Goal: Navigation & Orientation: Find specific page/section

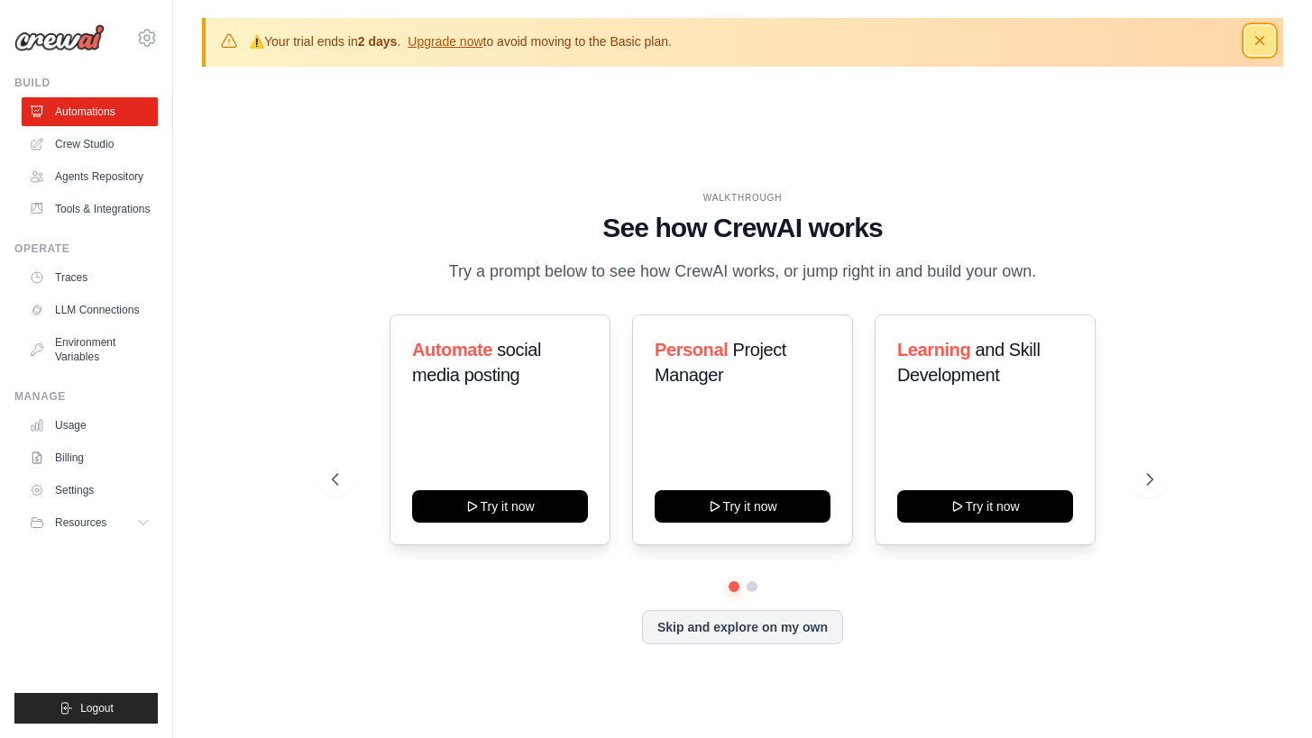
click at [1259, 42] on icon "button" at bounding box center [1259, 41] width 18 height 18
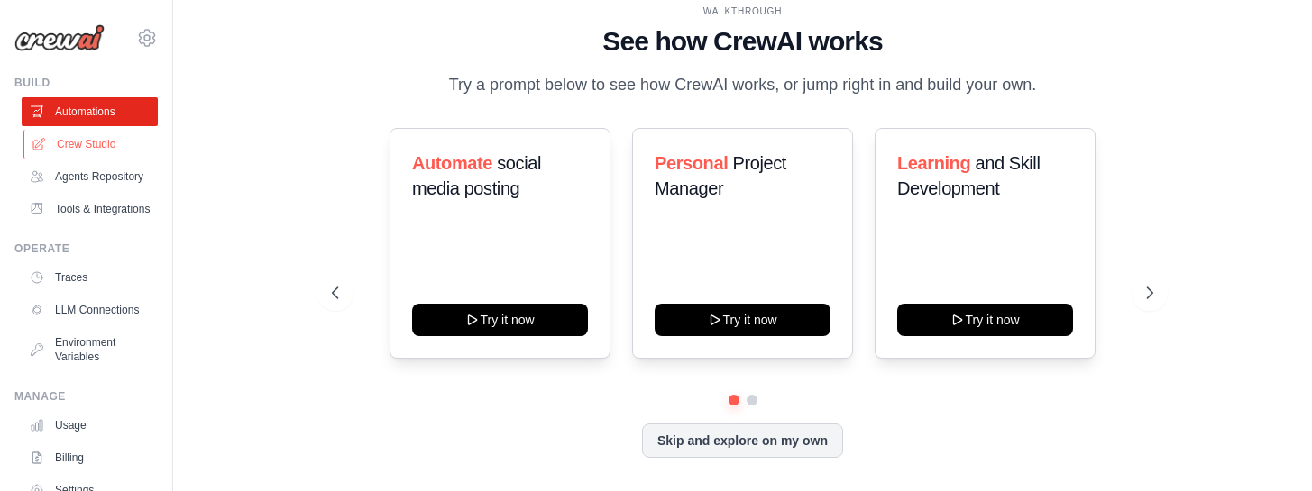
click at [88, 138] on link "Crew Studio" at bounding box center [91, 144] width 136 height 29
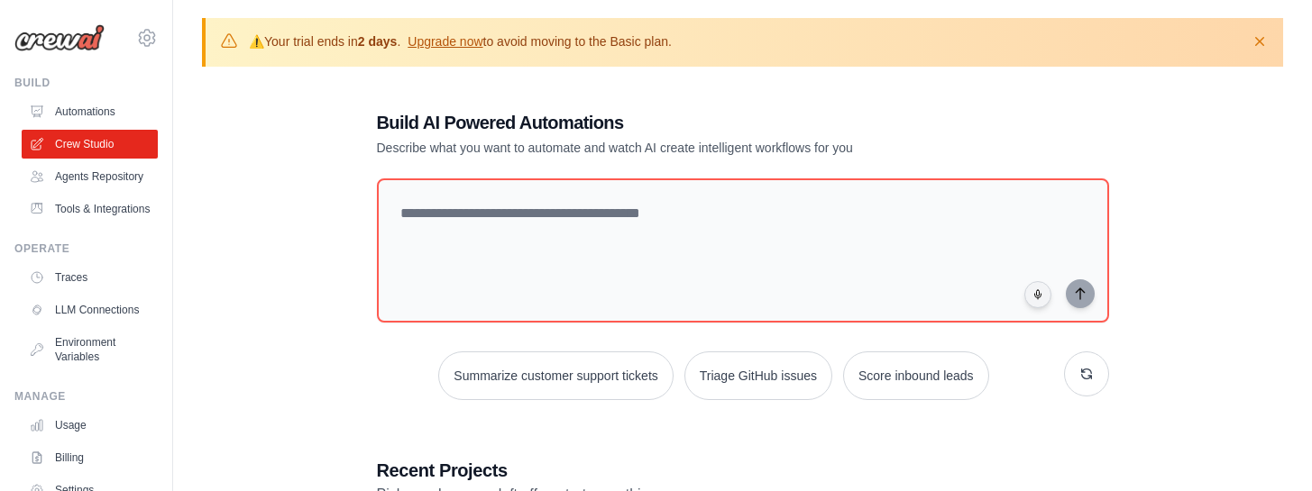
scroll to position [12, 0]
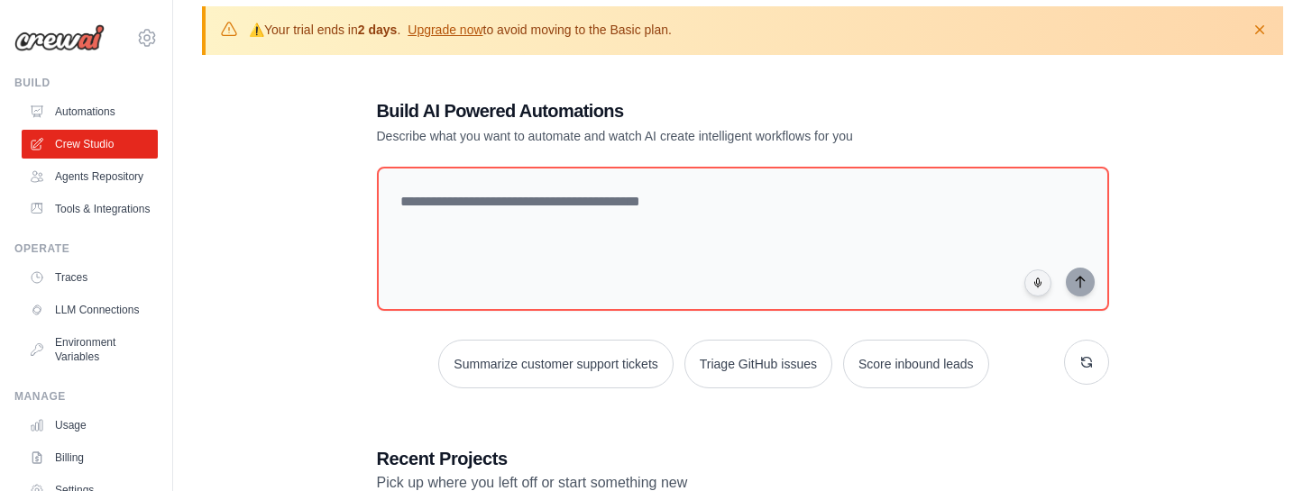
click at [562, 134] on p "Describe what you want to automate and watch AI create intelligent workflows fo…" at bounding box center [680, 136] width 606 height 18
click at [113, 113] on link "Automations" at bounding box center [91, 111] width 136 height 29
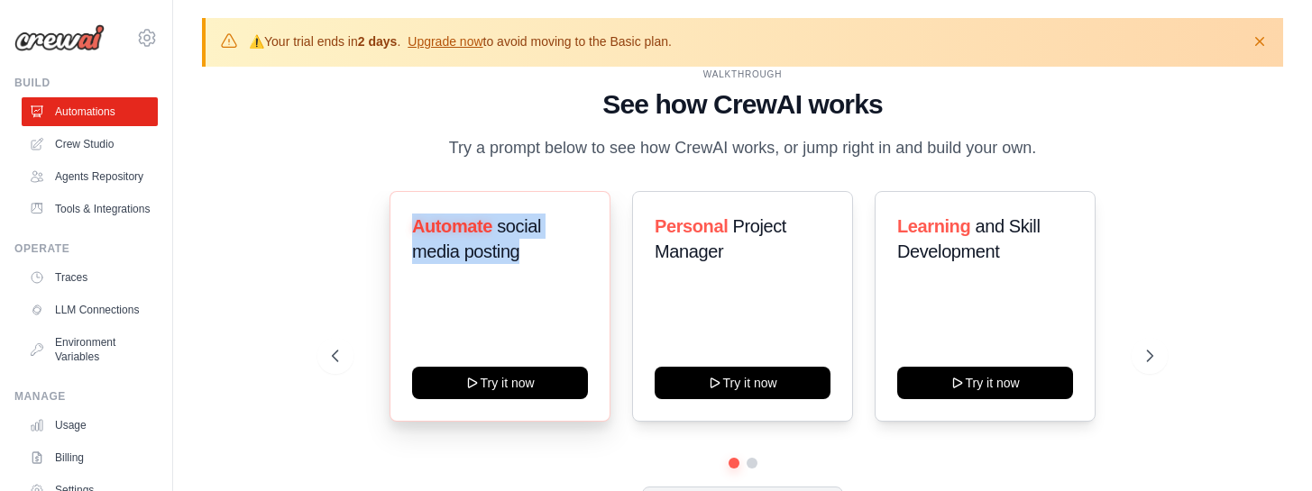
drag, startPoint x: 537, startPoint y: 266, endPoint x: 402, endPoint y: 223, distance: 142.0
click at [402, 223] on div "Automate social media posting Try it now" at bounding box center [499, 306] width 221 height 231
copy h3 "Automate social media posting"
click at [82, 138] on link "Crew Studio" at bounding box center [91, 144] width 136 height 29
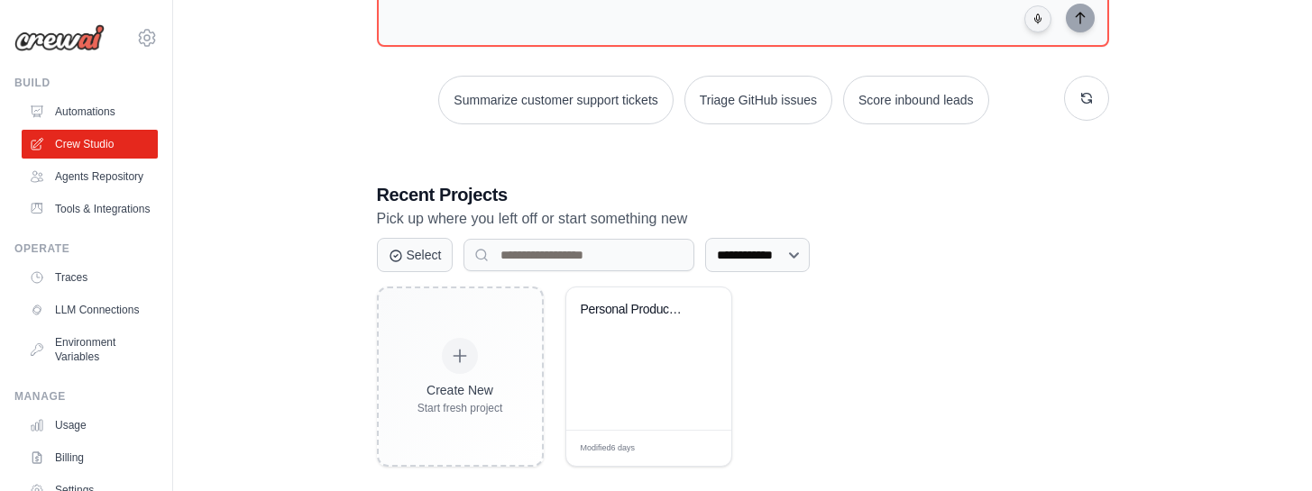
scroll to position [296, 0]
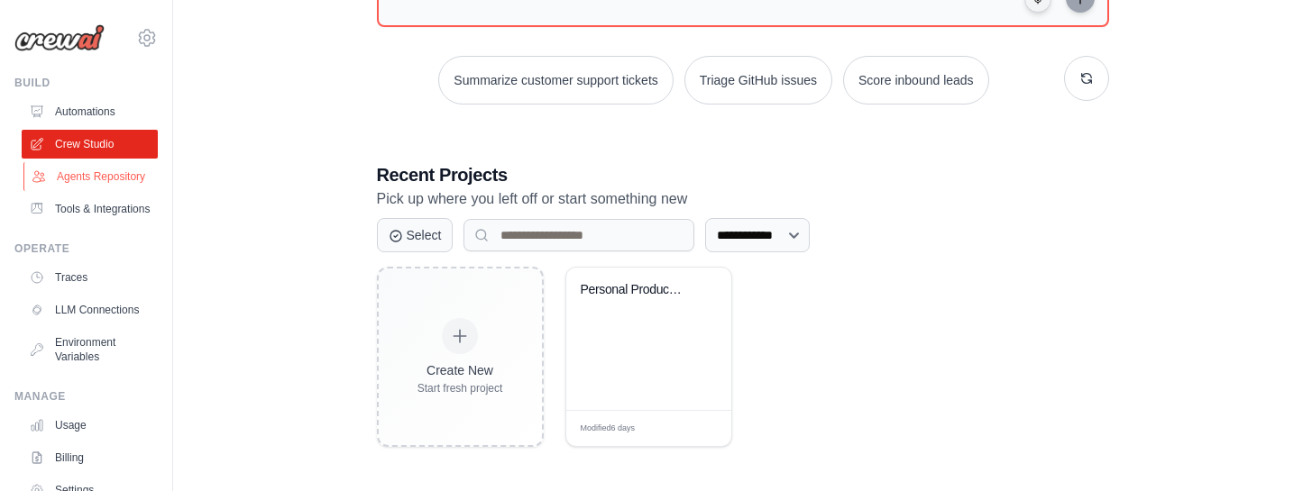
click at [84, 174] on link "Agents Repository" at bounding box center [91, 176] width 136 height 29
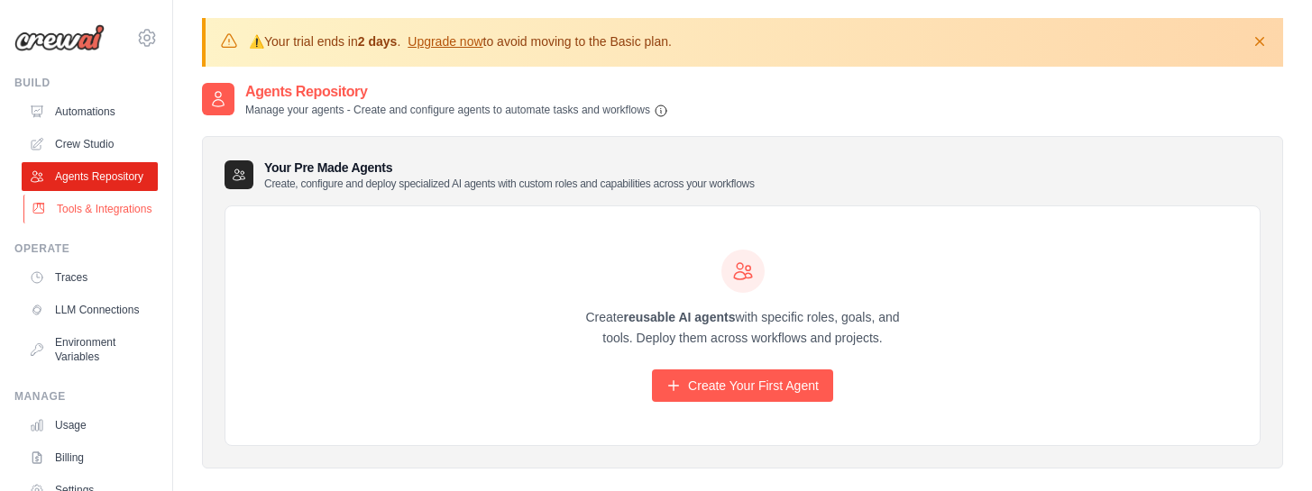
click at [105, 213] on link "Tools & Integrations" at bounding box center [91, 209] width 136 height 29
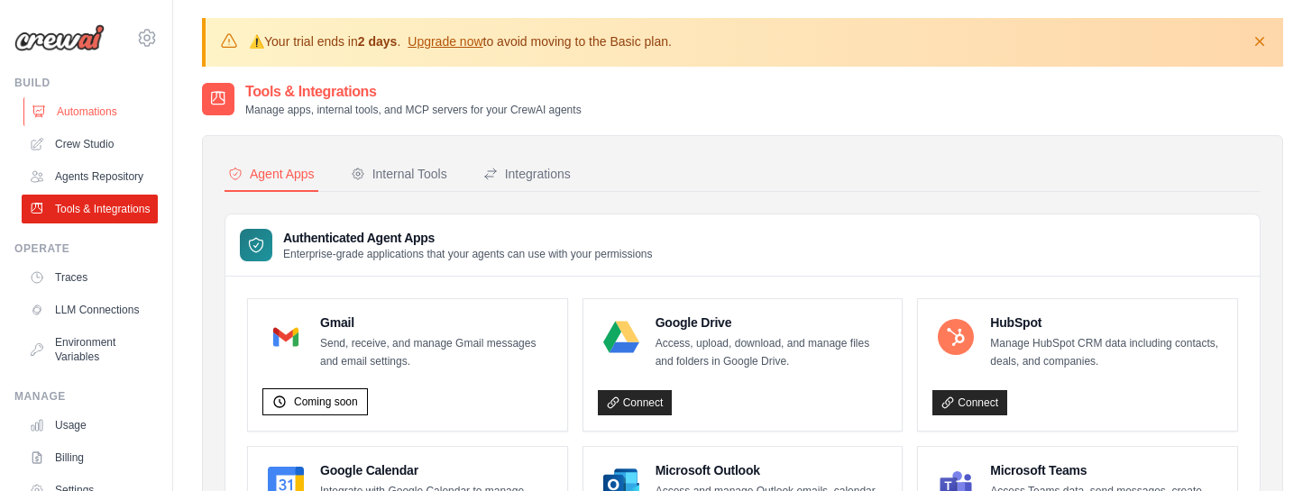
click at [96, 118] on link "Automations" at bounding box center [91, 111] width 136 height 29
